Goal: Task Accomplishment & Management: Manage account settings

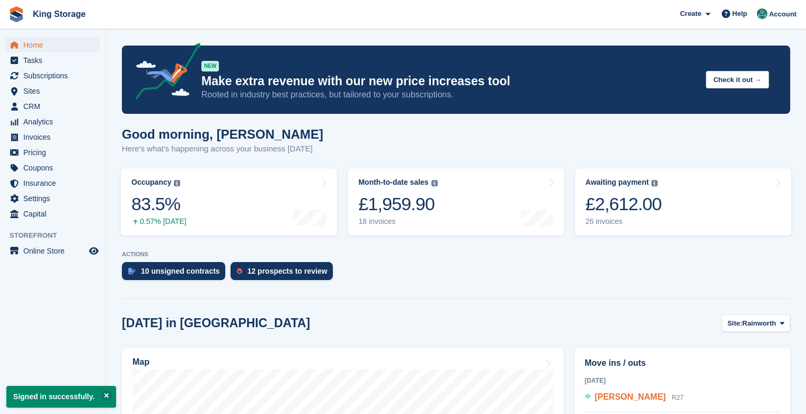
click at [607, 398] on span "Chris Muller" at bounding box center [630, 397] width 71 height 9
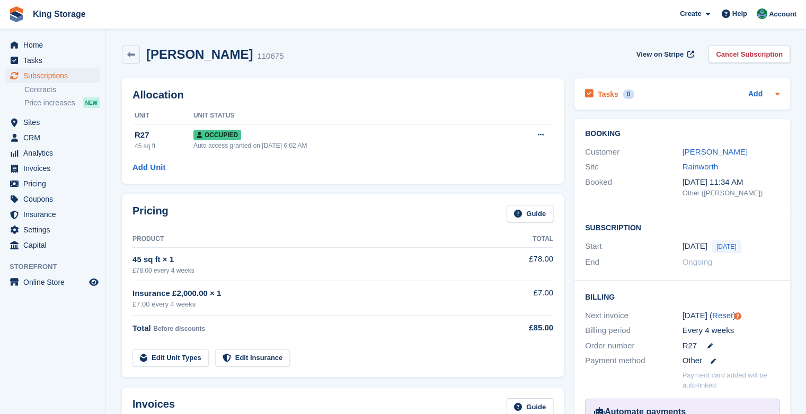
click at [774, 93] on icon at bounding box center [777, 94] width 8 height 8
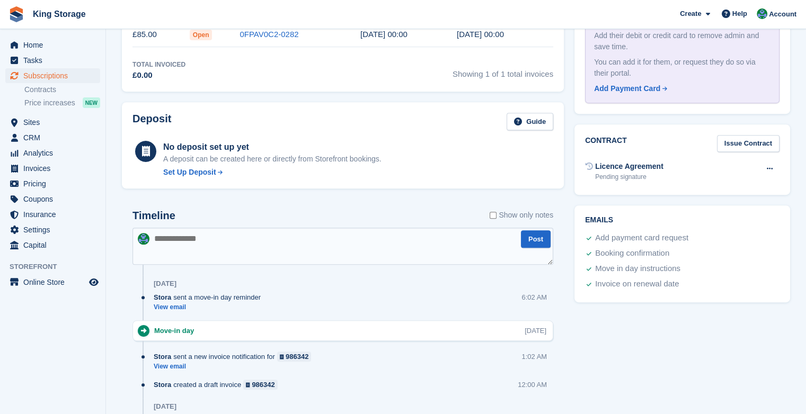
scroll to position [425, 0]
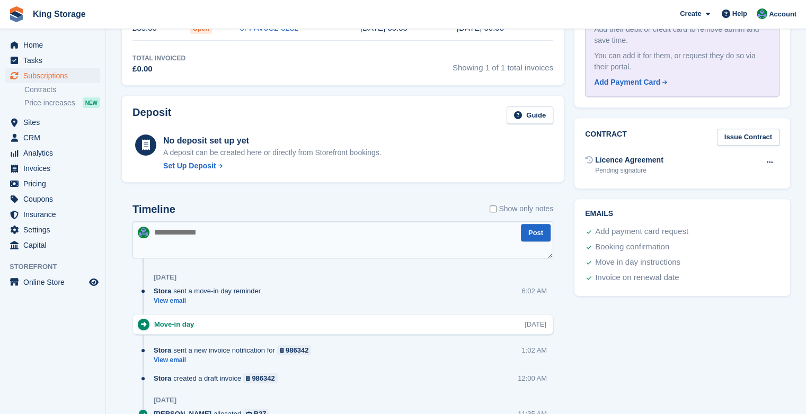
click at [640, 226] on div "Add payment card request" at bounding box center [641, 232] width 93 height 13
click at [605, 232] on div "Add payment card request" at bounding box center [641, 232] width 93 height 13
click at [599, 213] on h2 "Emails" at bounding box center [682, 214] width 195 height 8
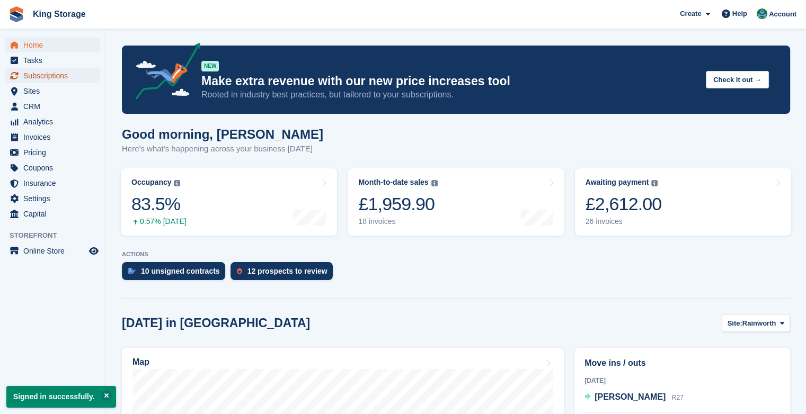
click at [65, 75] on span "Subscriptions" at bounding box center [55, 75] width 64 height 15
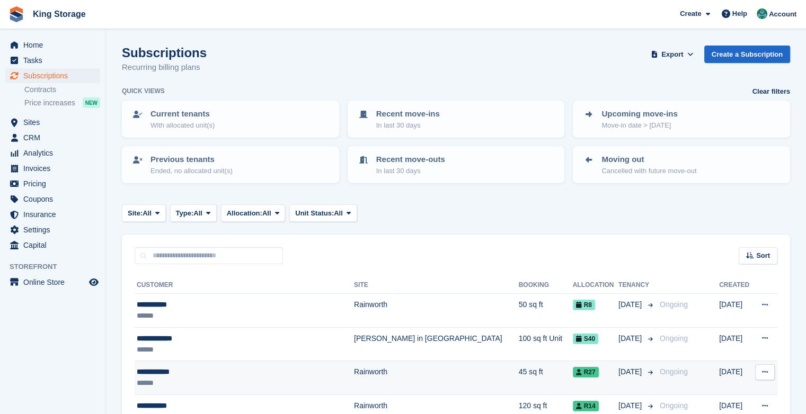
click at [170, 367] on div "**********" at bounding box center [235, 372] width 196 height 11
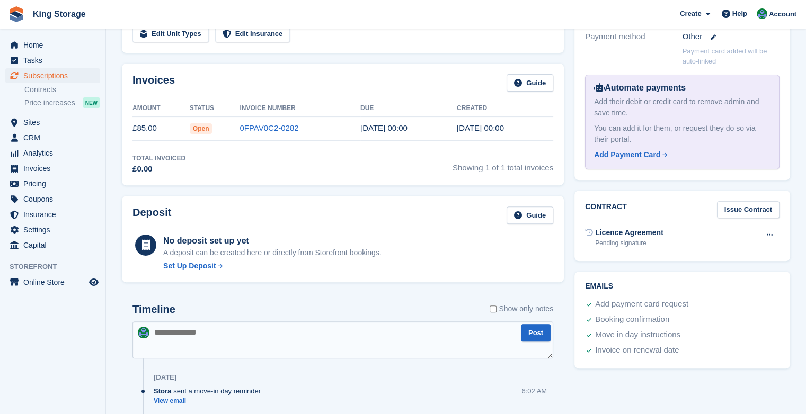
scroll to position [328, 0]
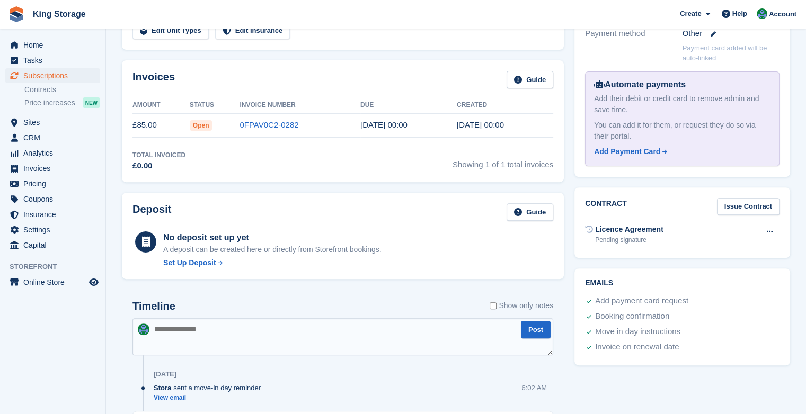
click at [651, 296] on div "Add payment card request" at bounding box center [641, 301] width 93 height 13
click at [754, 207] on link "Issue Contract" at bounding box center [748, 206] width 63 height 17
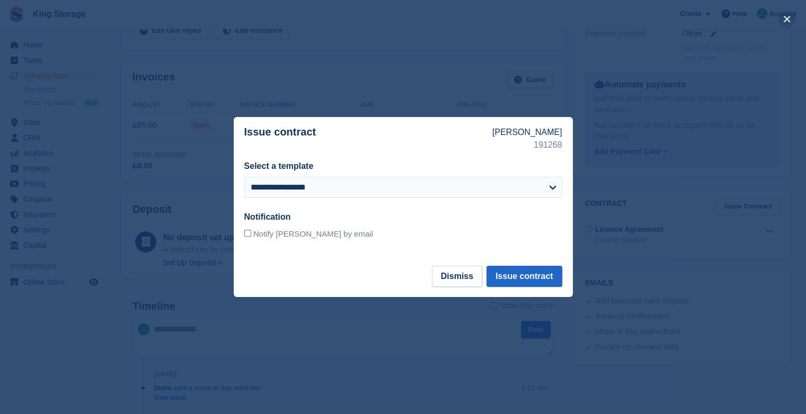
click at [783, 16] on button "close" at bounding box center [787, 19] width 17 height 17
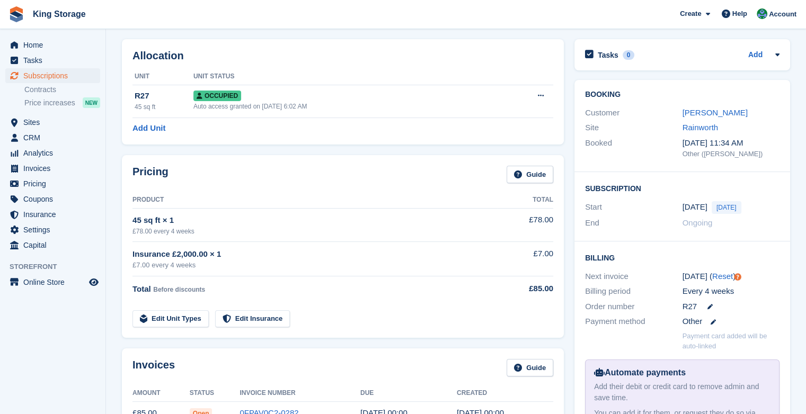
scroll to position [38, 0]
click at [699, 111] on link "[PERSON_NAME]" at bounding box center [715, 113] width 65 height 9
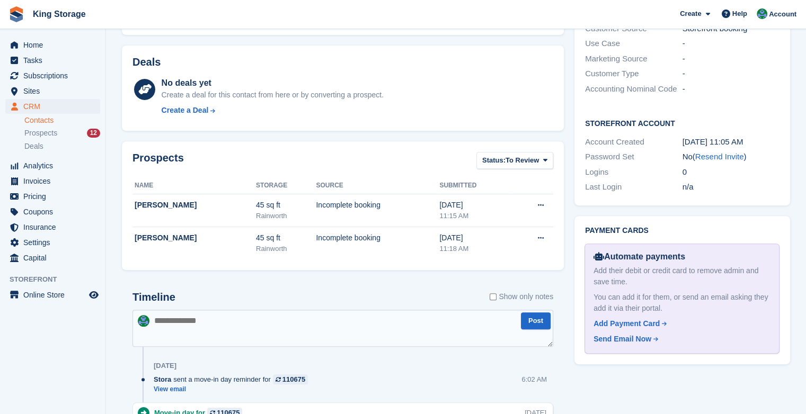
scroll to position [379, 0]
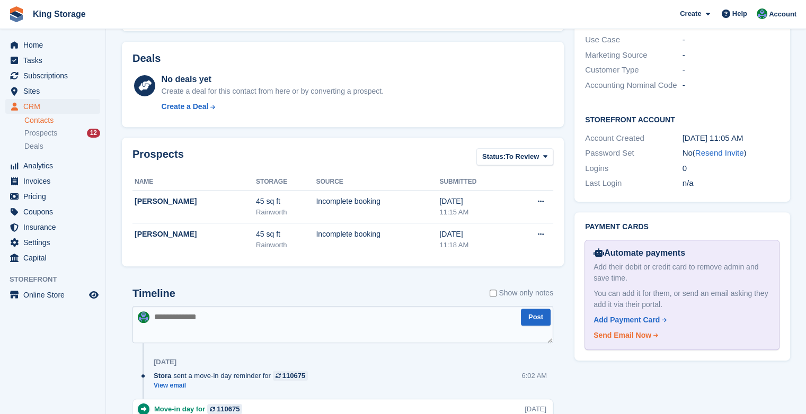
click at [634, 330] on div "Send Email Now" at bounding box center [623, 335] width 58 height 11
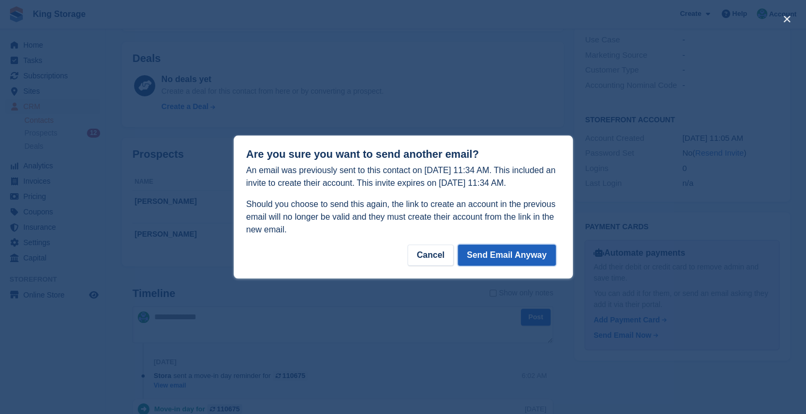
click at [528, 254] on button "Send Email Anyway" at bounding box center [507, 255] width 98 height 21
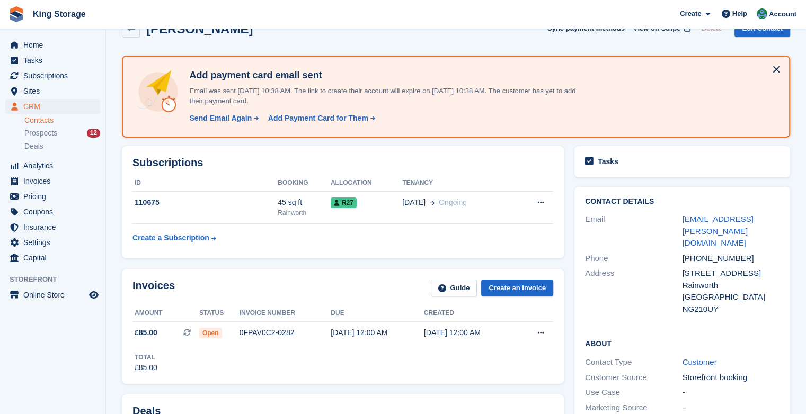
scroll to position [0, 0]
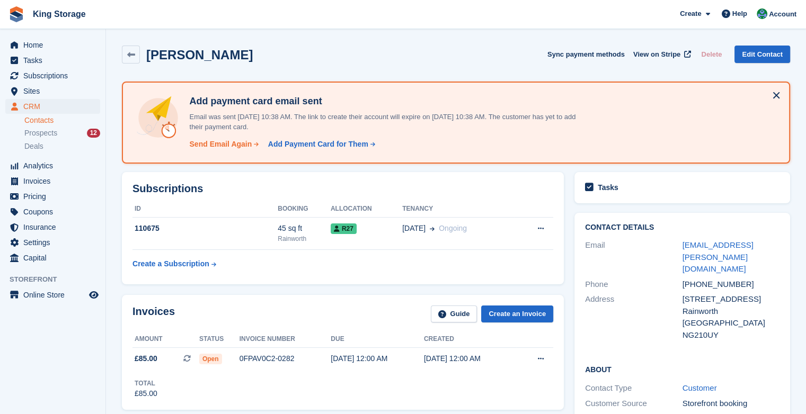
click at [230, 141] on div "Send Email Again" at bounding box center [220, 144] width 63 height 11
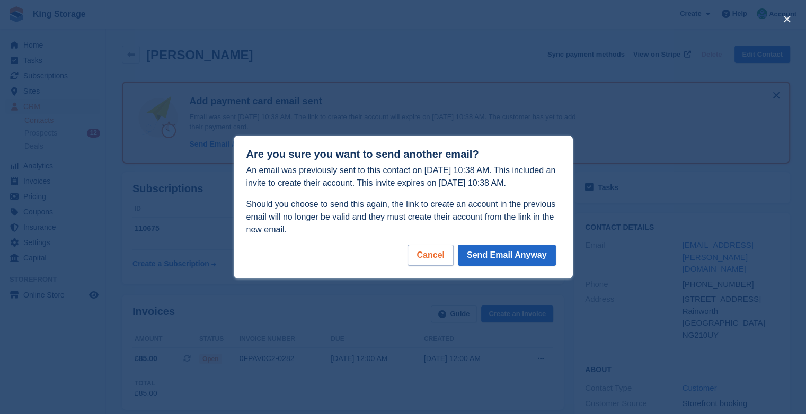
click at [428, 249] on div "Cancel" at bounding box center [431, 255] width 46 height 21
